Goal: Task Accomplishment & Management: Manage account settings

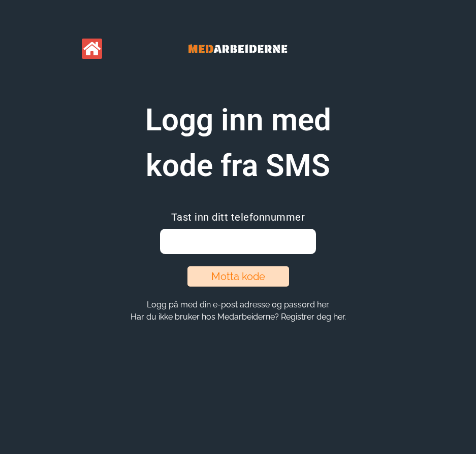
click at [238, 277] on button "Motta kode" at bounding box center [238, 277] width 102 height 20
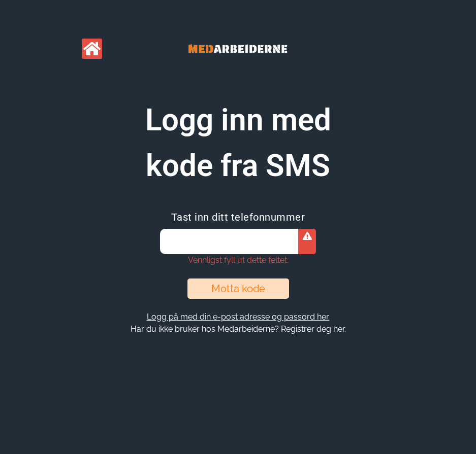
click at [238, 317] on button "Logg på med din e-post adresse og passord her." at bounding box center [238, 317] width 189 height 11
